Goal: Task Accomplishment & Management: Complete application form

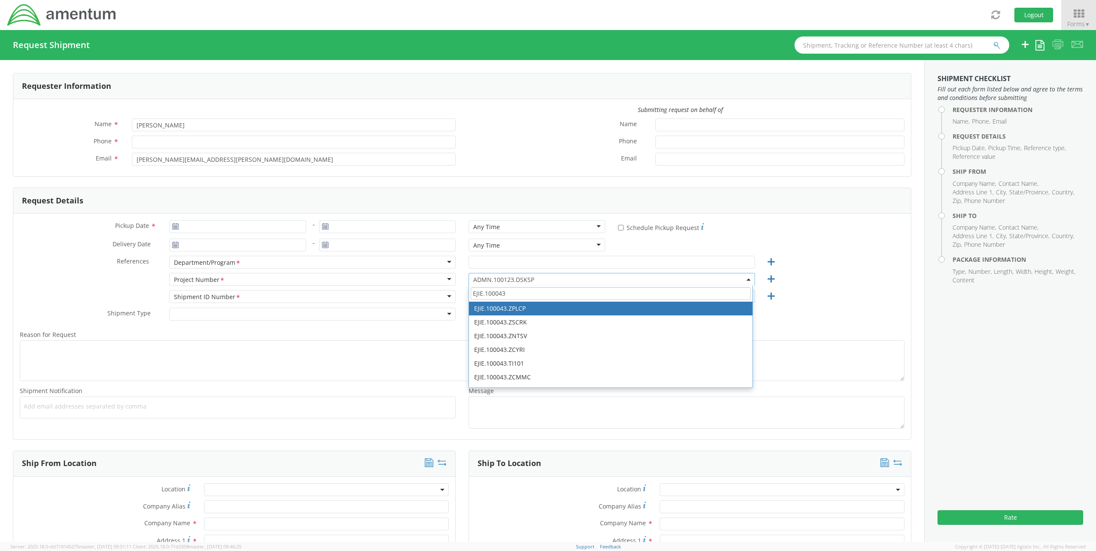
drag, startPoint x: 543, startPoint y: 292, endPoint x: 397, endPoint y: 286, distance: 146.6
click at [397, 286] on div "Project Number <span class="required">*</span> Project Number * Account Type Ac…" at bounding box center [462, 281] width 898 height 17
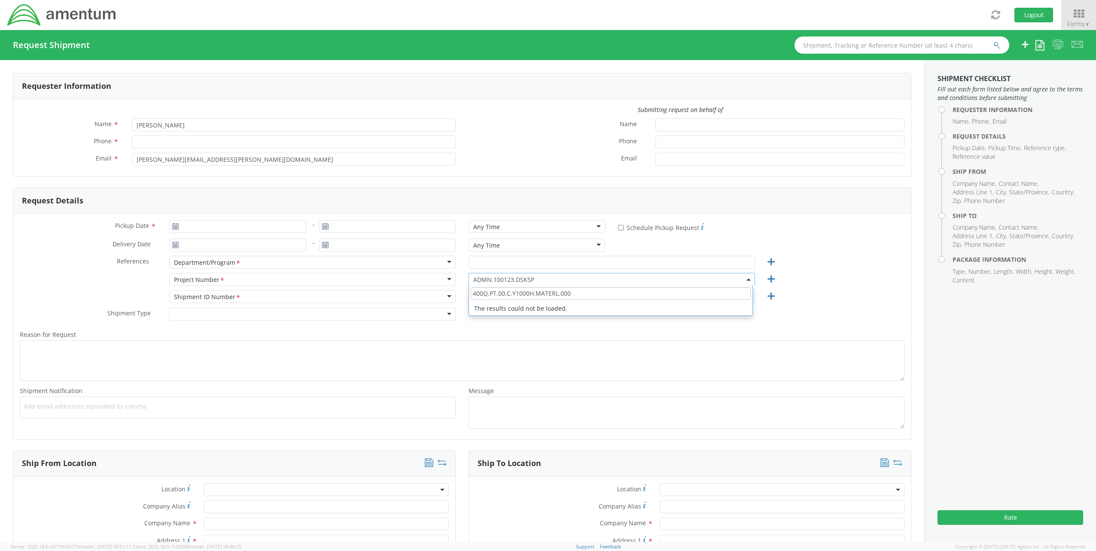
type input "400Q.PT.00.C.Y1000H.MATERL.000"
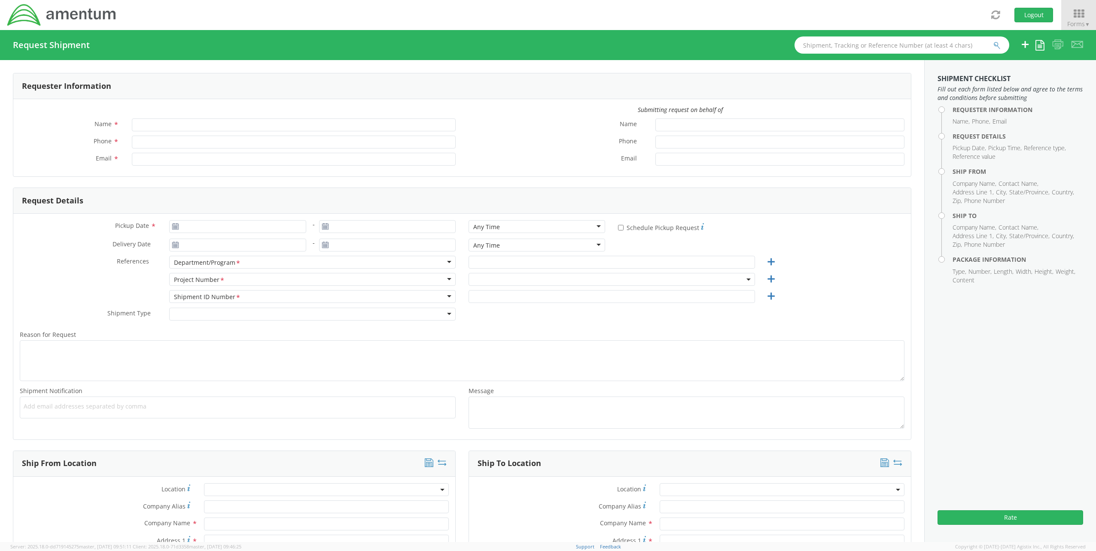
type input "[PERSON_NAME]"
type input "[PERSON_NAME][EMAIL_ADDRESS][PERSON_NAME][DOMAIN_NAME]"
select select "ADMN.100123.DSKSP"
